Goal: Task Accomplishment & Management: Manage account settings

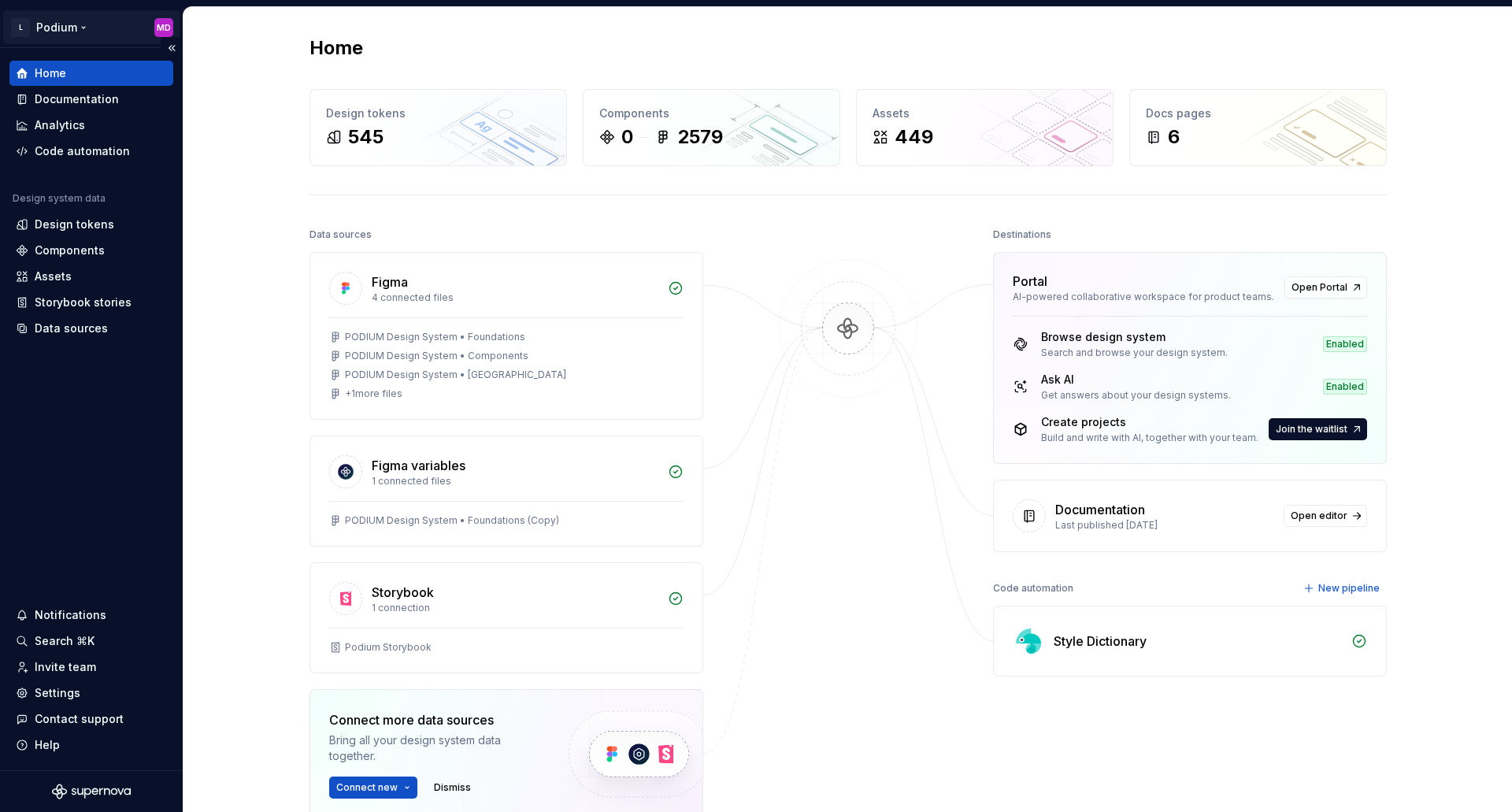
click at [59, 29] on html "L Podium MD Home Documentation Analytics Code automation Design system data Des…" at bounding box center [756, 406] width 1512 height 812
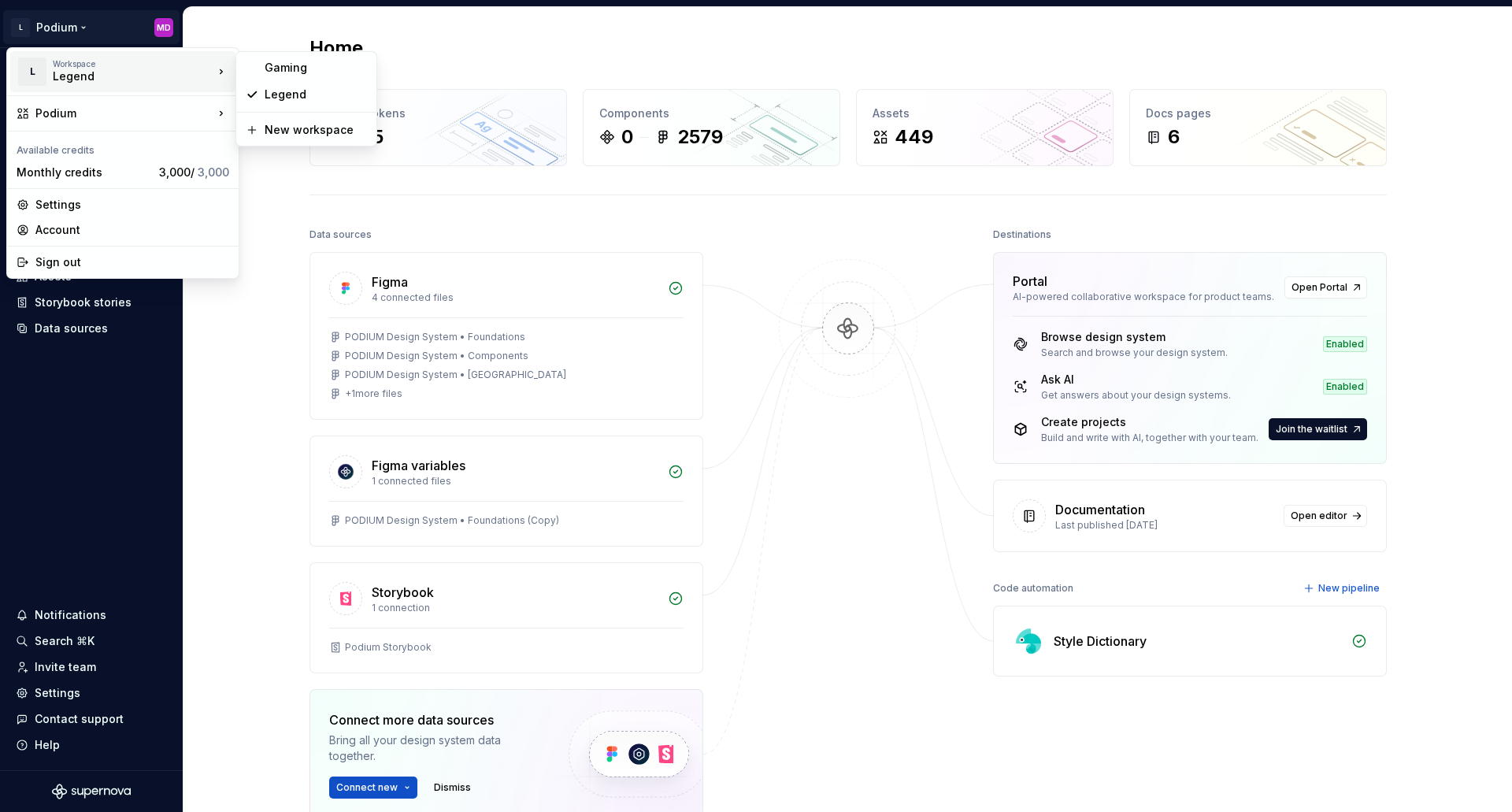
click at [82, 72] on div "Legend" at bounding box center [120, 76] width 134 height 15
drag, startPoint x: 82, startPoint y: 72, endPoint x: 64, endPoint y: 72, distance: 18.0
click at [63, 72] on div "Legend" at bounding box center [120, 76] width 134 height 15
click at [117, 78] on div "Legend" at bounding box center [120, 76] width 134 height 15
click at [309, 89] on div "Legend" at bounding box center [315, 94] width 103 height 15
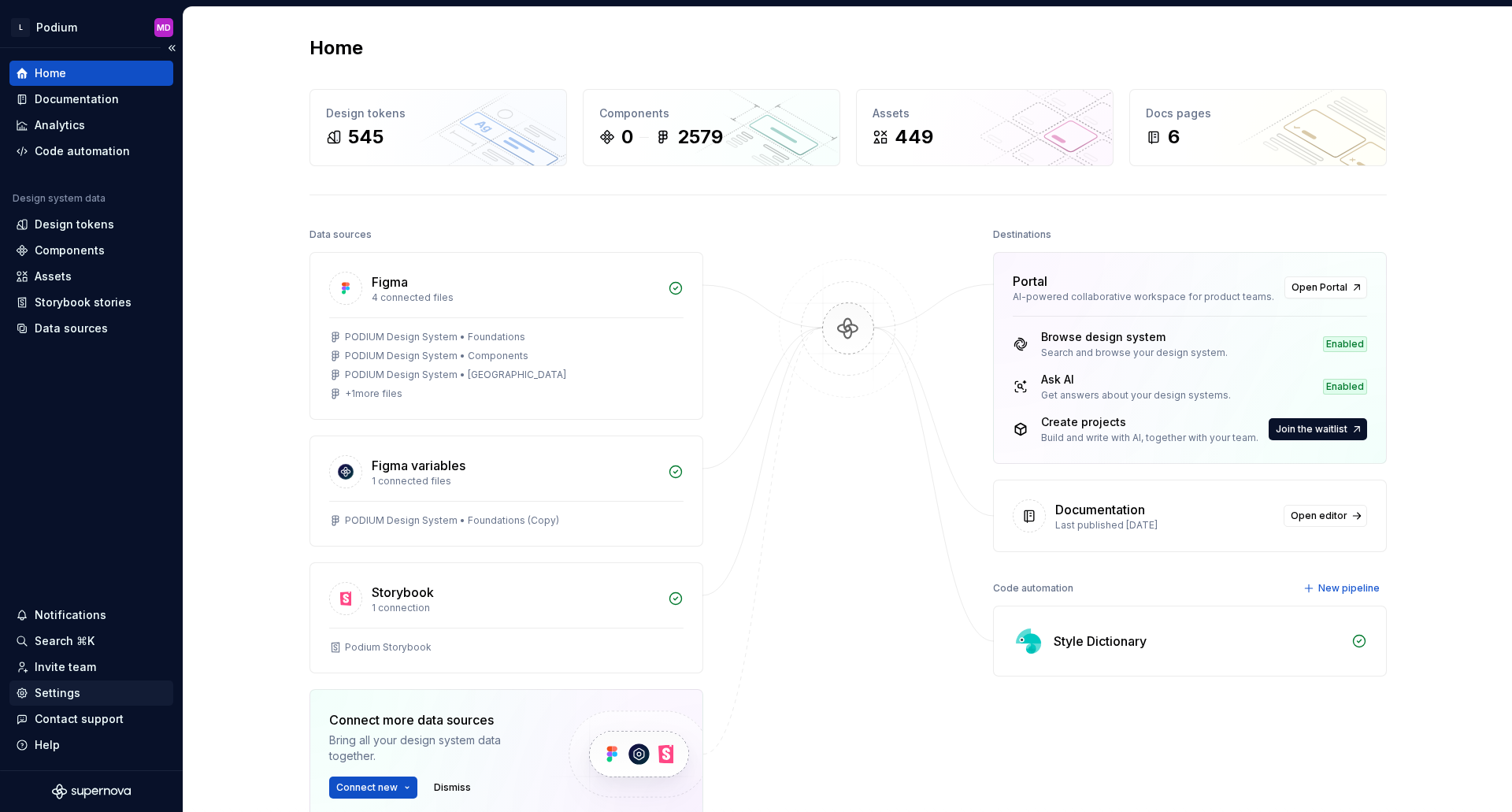
click at [58, 694] on div "Settings" at bounding box center [58, 693] width 46 height 15
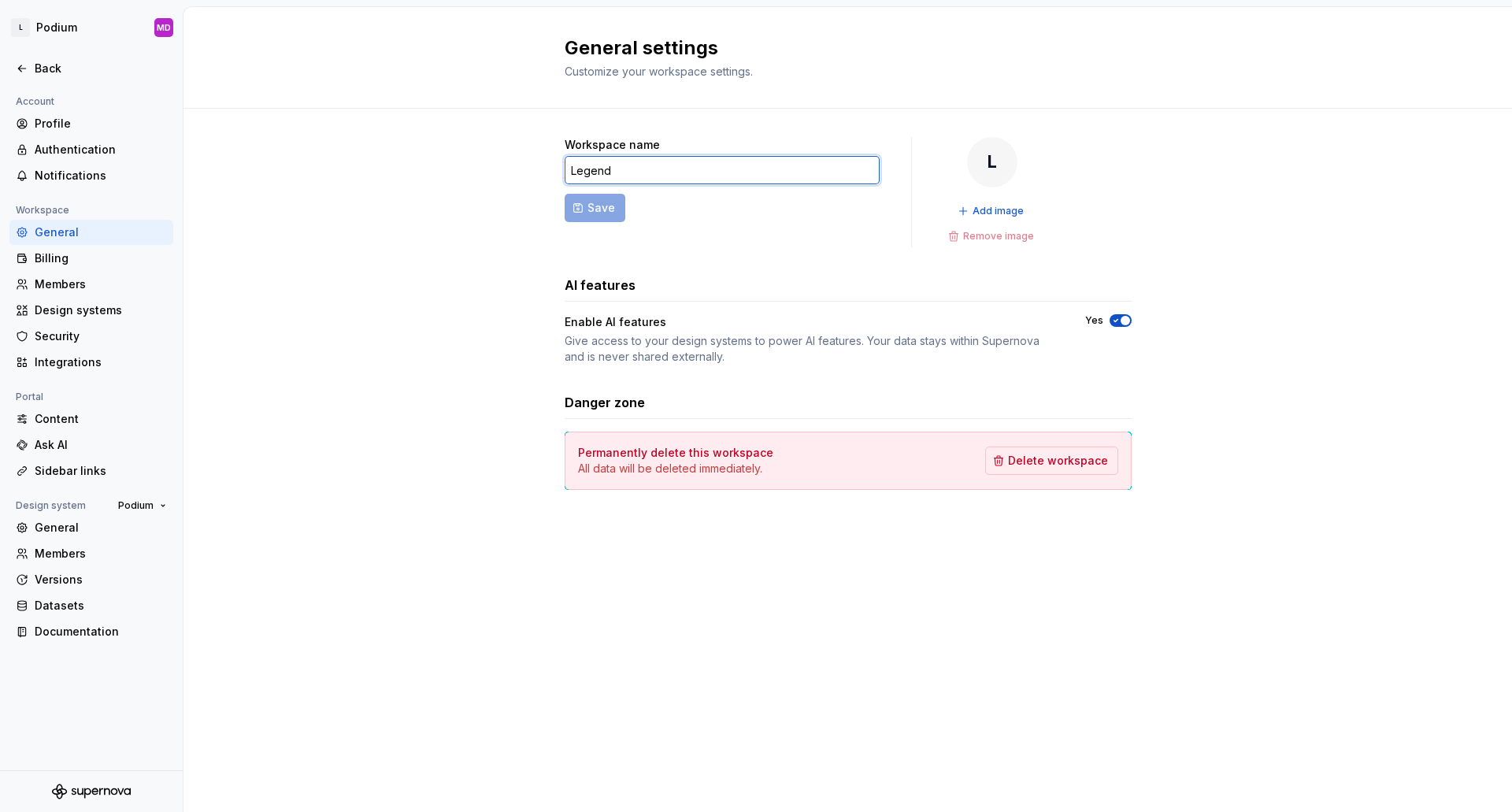
click at [568, 174] on input "Legend" at bounding box center [722, 171] width 315 height 29
type input "Sports"
click at [591, 208] on span "Save" at bounding box center [601, 208] width 28 height 15
click at [57, 26] on html "S Podium MD Back Account Profile Authentication Notifications Workspace General…" at bounding box center [756, 406] width 1512 height 812
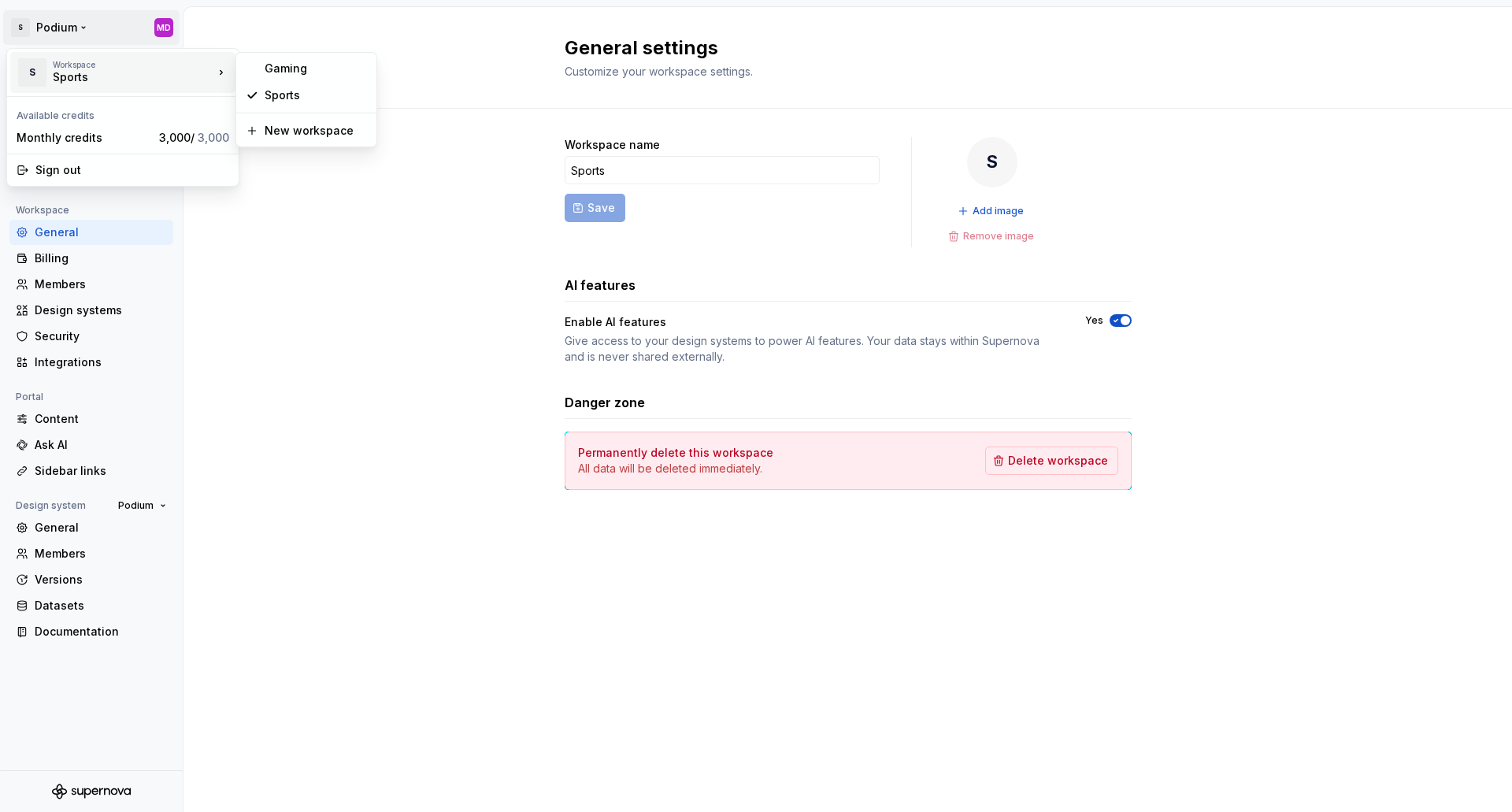
click at [400, 348] on html "S Podium MD Back Account Profile Authentication Notifications Workspace General…" at bounding box center [756, 406] width 1512 height 812
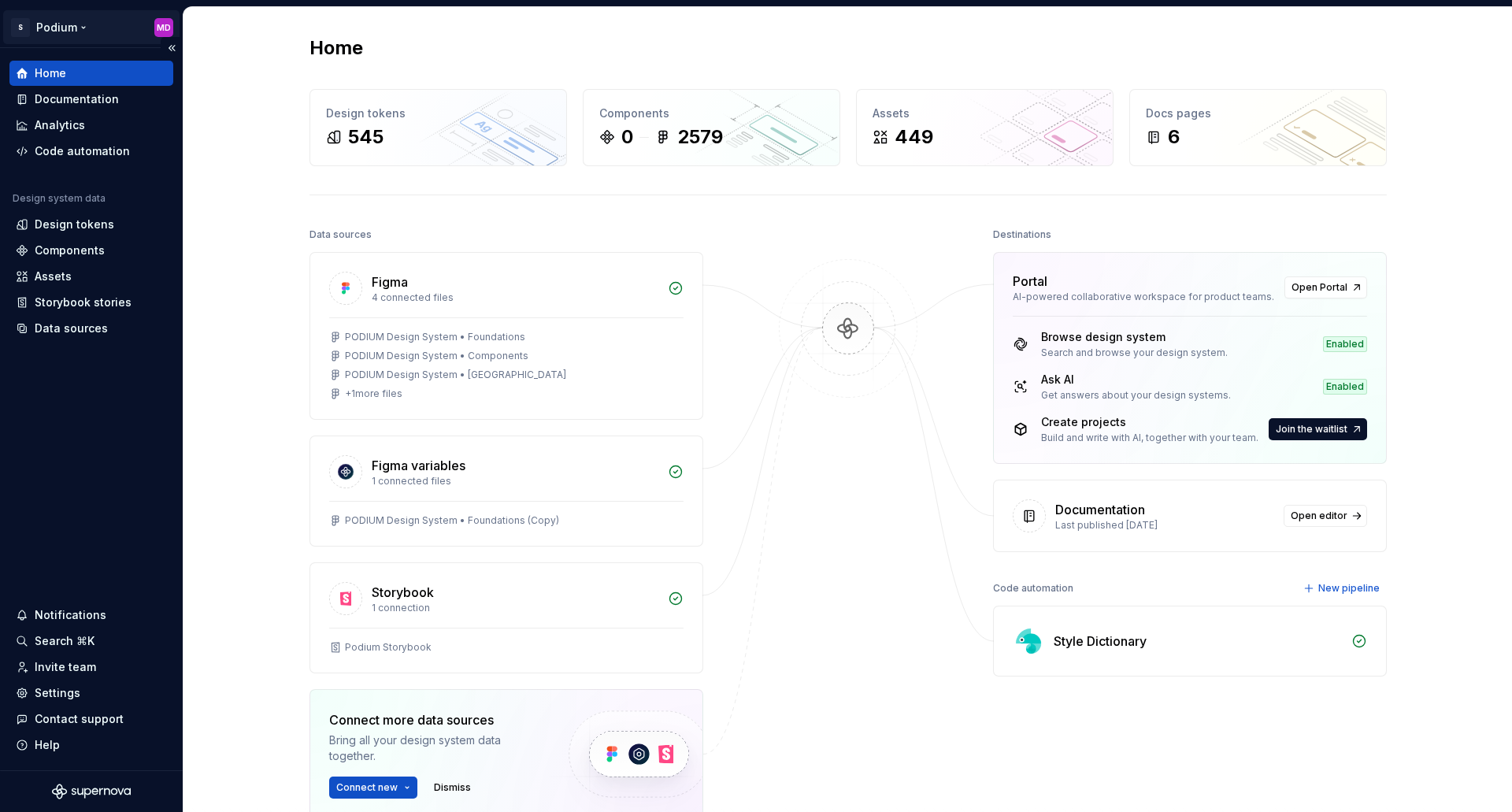
click at [78, 31] on html "S Podium MD Home Documentation Analytics Code automation Design system data Des…" at bounding box center [756, 406] width 1512 height 812
